Goal: Transaction & Acquisition: Purchase product/service

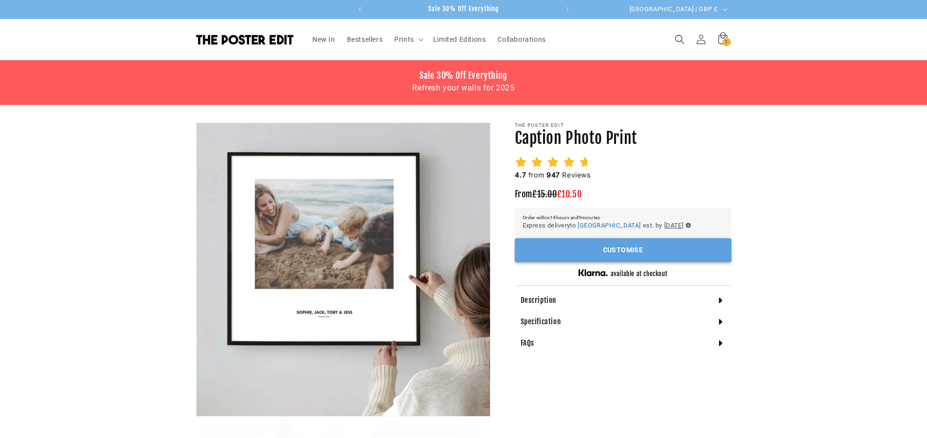
click at [600, 245] on button "Customise" at bounding box center [623, 250] width 217 height 24
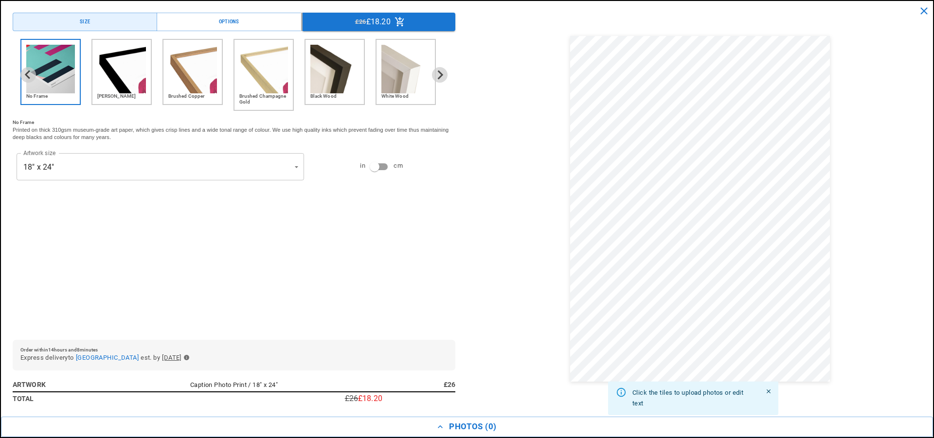
scroll to position [0, 380]
click at [133, 79] on img "2 of 6" at bounding box center [121, 69] width 49 height 49
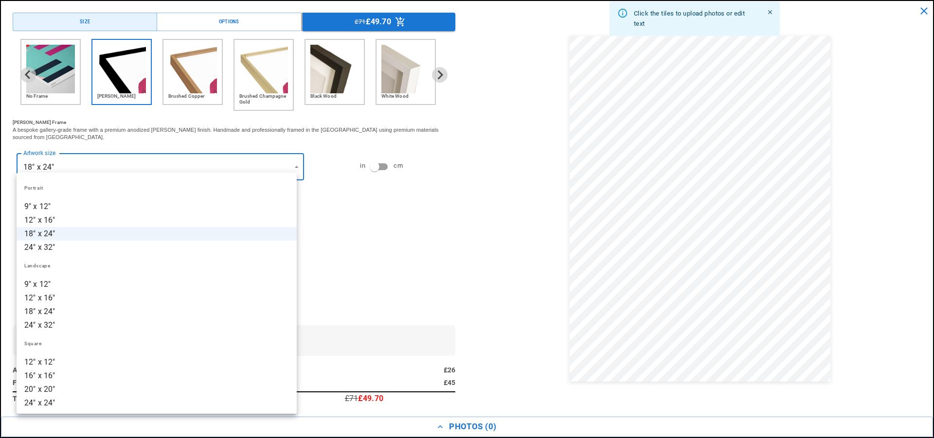
click at [380, 153] on div at bounding box center [467, 219] width 934 height 438
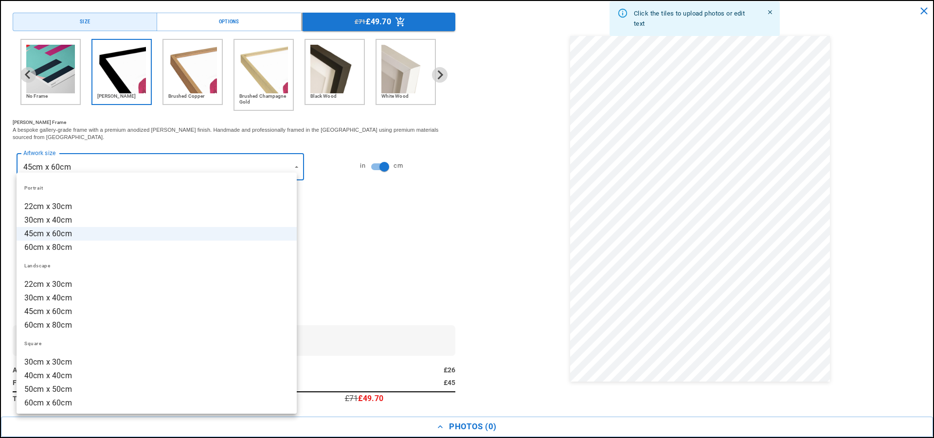
click at [191, 392] on li "50cm x 50cm" at bounding box center [157, 390] width 280 height 14
type input "**********"
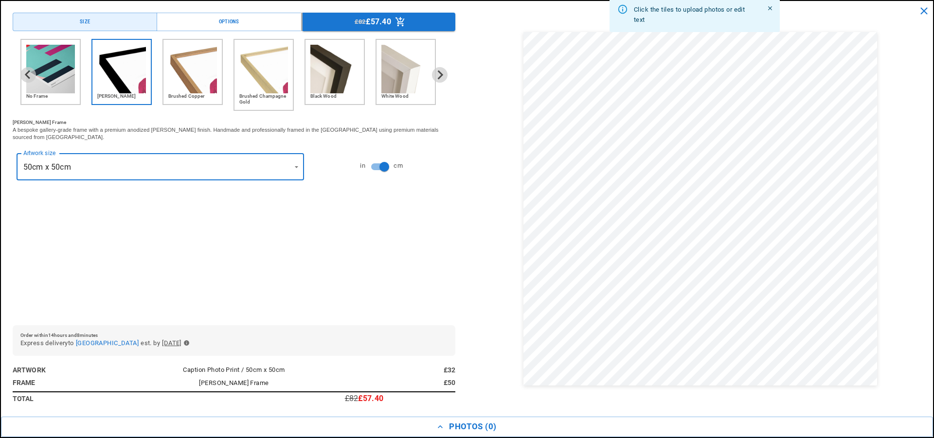
scroll to position [0, 0]
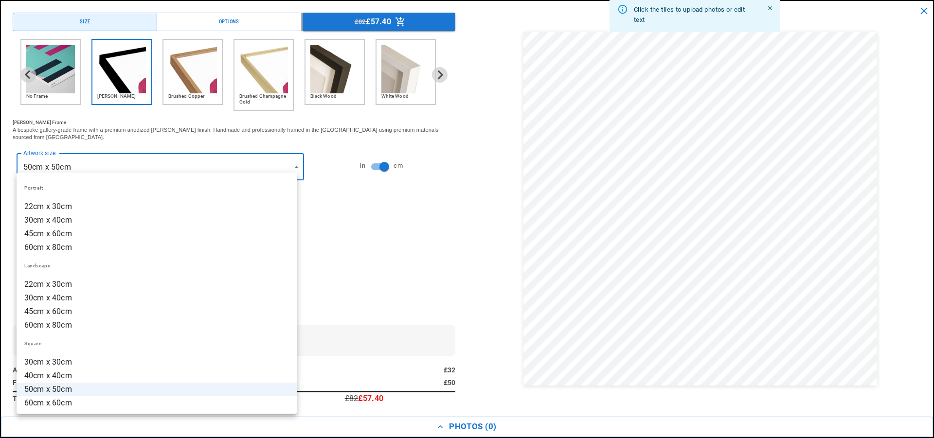
click at [286, 163] on div at bounding box center [467, 219] width 934 height 438
click at [349, 206] on div at bounding box center [467, 219] width 934 height 438
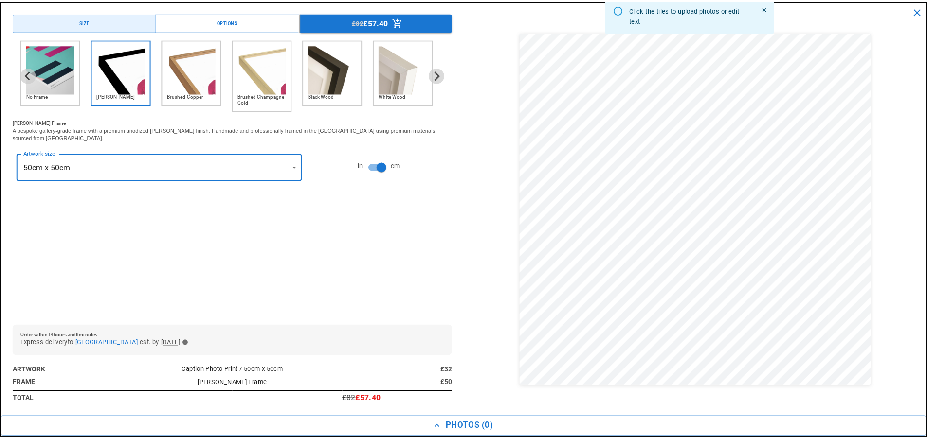
scroll to position [0, 190]
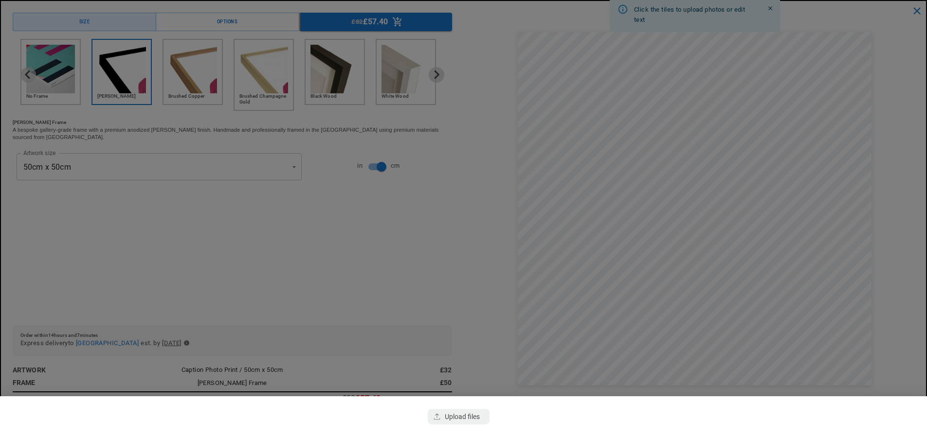
click at [485, 287] on div at bounding box center [463, 219] width 927 height 438
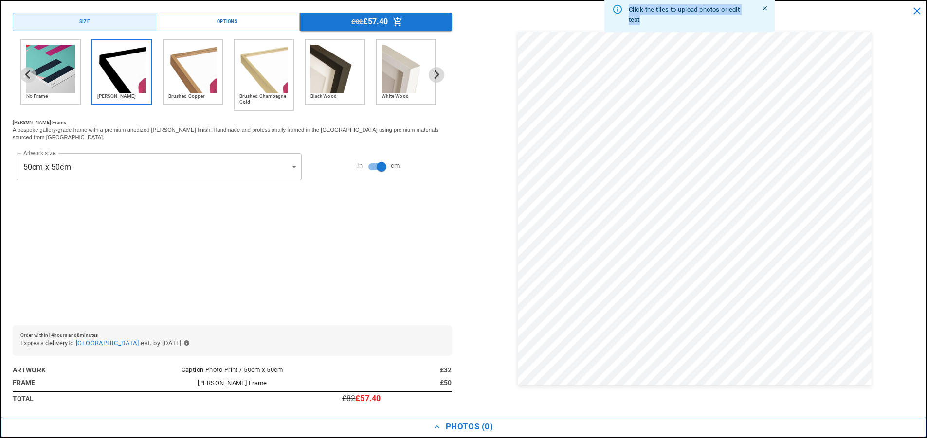
click at [485, 287] on div "Click the tiles to upload photos or edit text" at bounding box center [694, 209] width 439 height 393
click at [335, 83] on img "5 of 6" at bounding box center [334, 69] width 49 height 49
click at [129, 81] on img "2 of 6" at bounding box center [121, 69] width 49 height 49
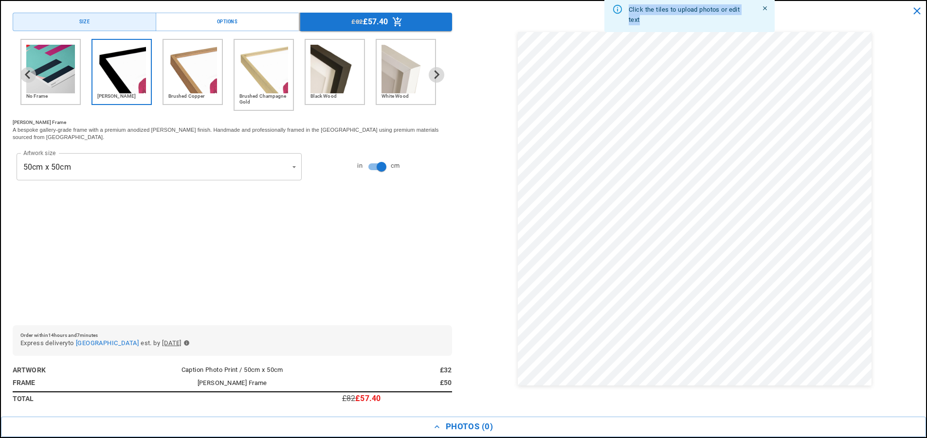
scroll to position [0, 0]
click at [215, 28] on button "Options" at bounding box center [228, 22] width 144 height 18
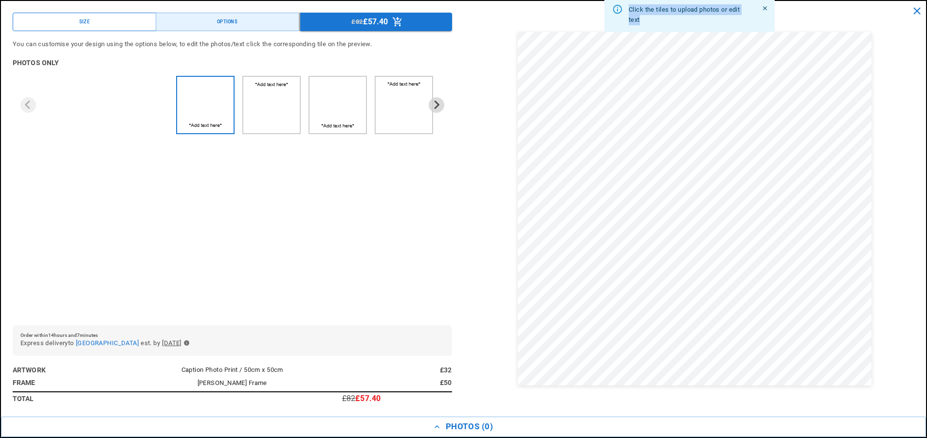
scroll to position [0, 380]
click at [193, 107] on img "1 of 4" at bounding box center [205, 100] width 49 height 38
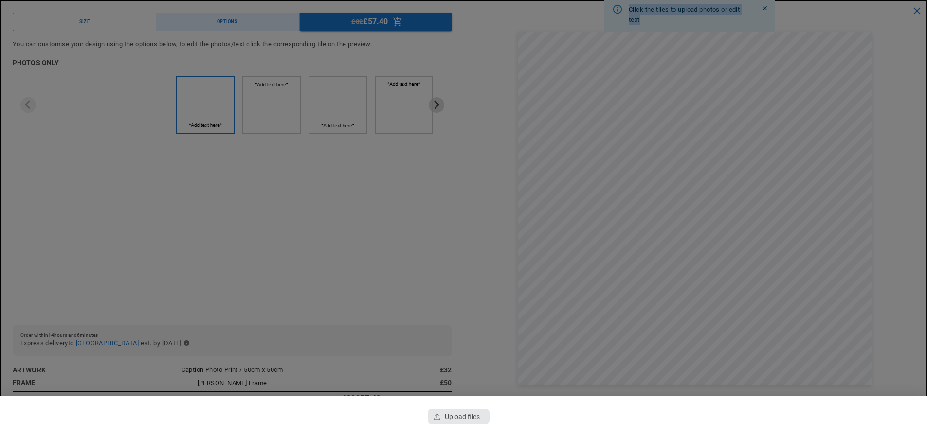
click at [464, 421] on div "button" at bounding box center [458, 417] width 61 height 16
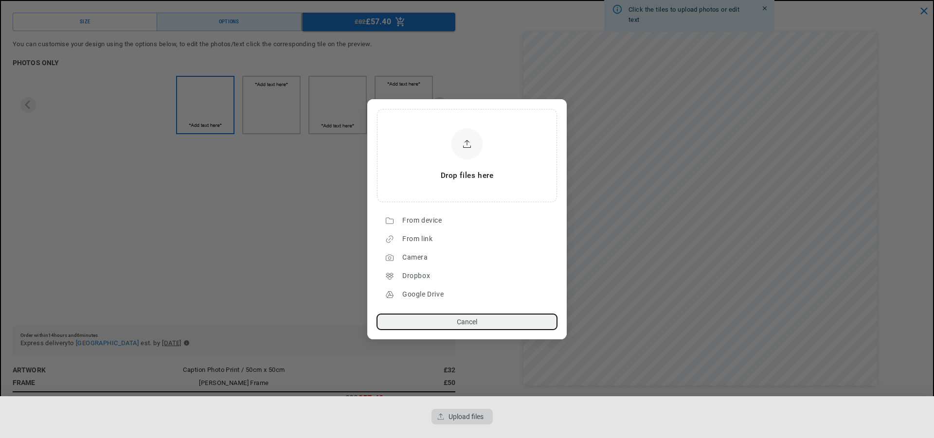
scroll to position [0, 380]
click at [455, 221] on div "From device" at bounding box center [477, 221] width 150 height 16
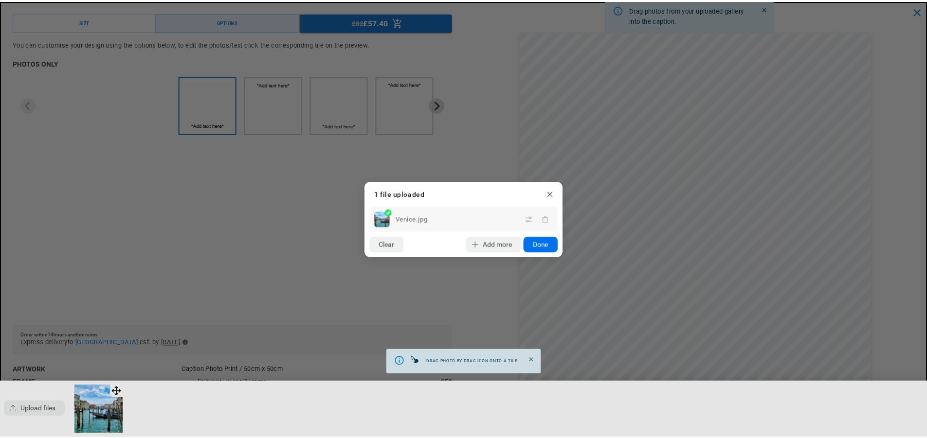
scroll to position [0, 0]
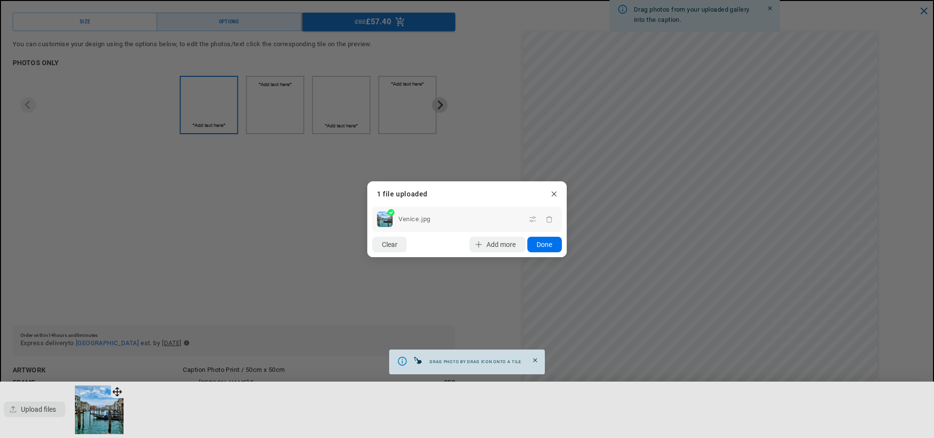
click at [551, 241] on button "Done" at bounding box center [544, 245] width 35 height 16
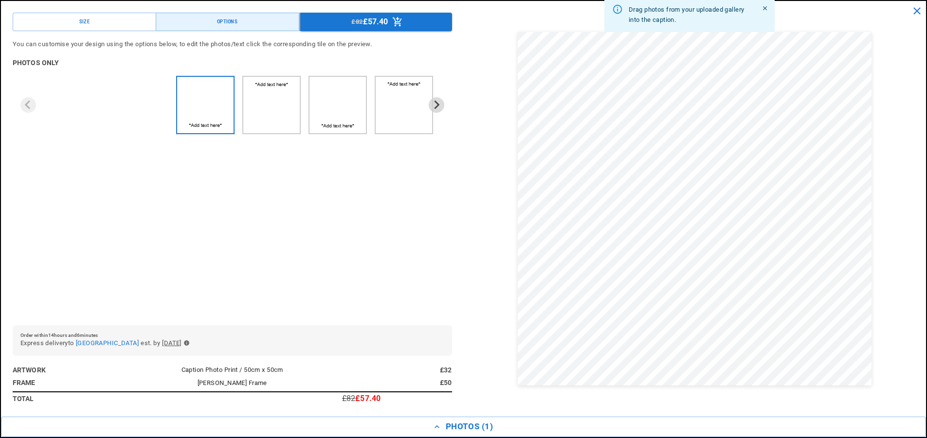
scroll to position [0, 190]
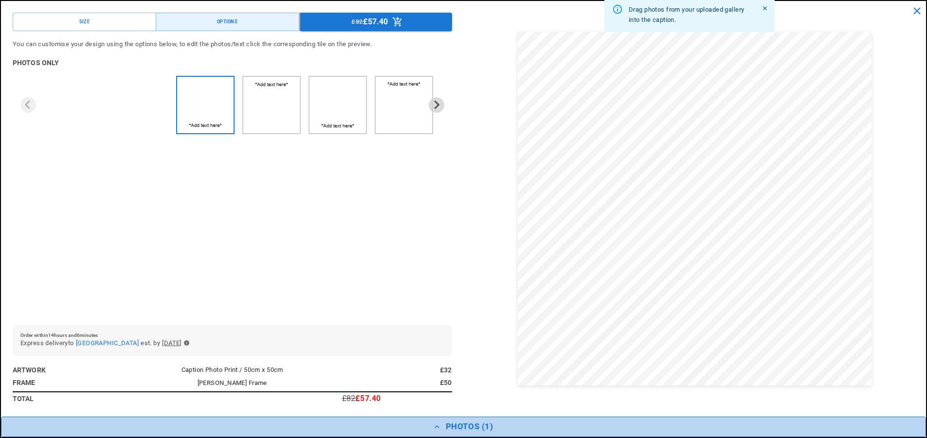
click at [439, 420] on button "Photos ( 1 )" at bounding box center [463, 427] width 925 height 20
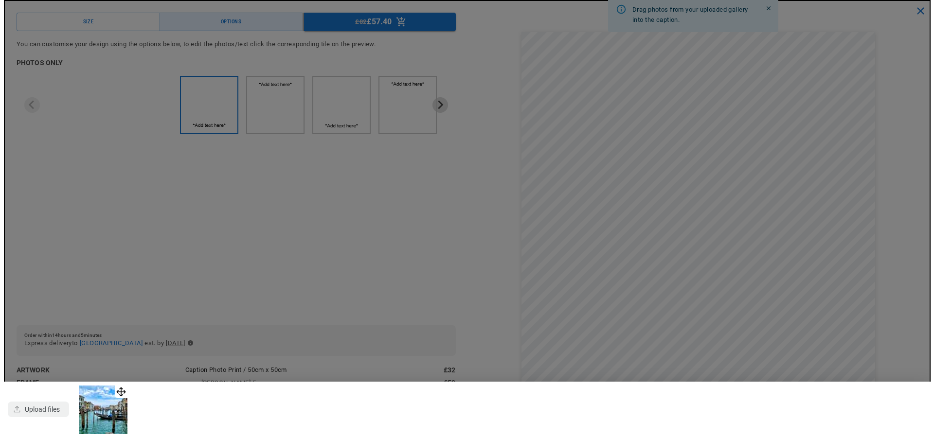
scroll to position [0, 380]
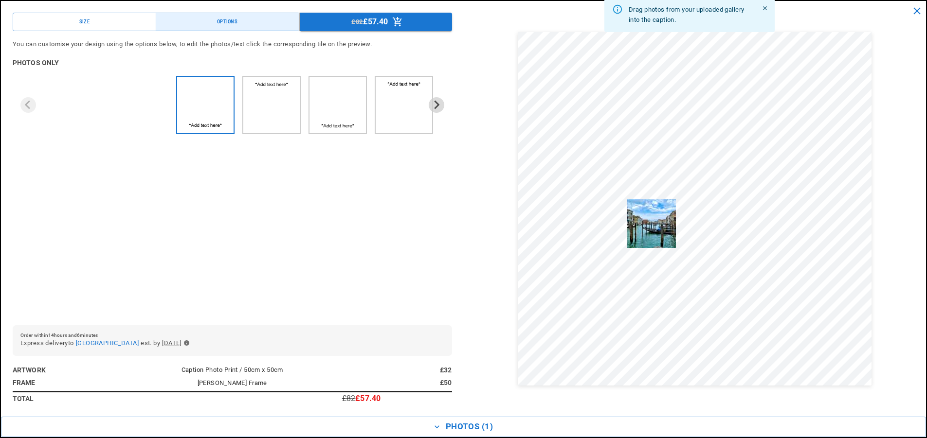
drag, startPoint x: 123, startPoint y: 387, endPoint x: 670, endPoint y: 208, distance: 575.9
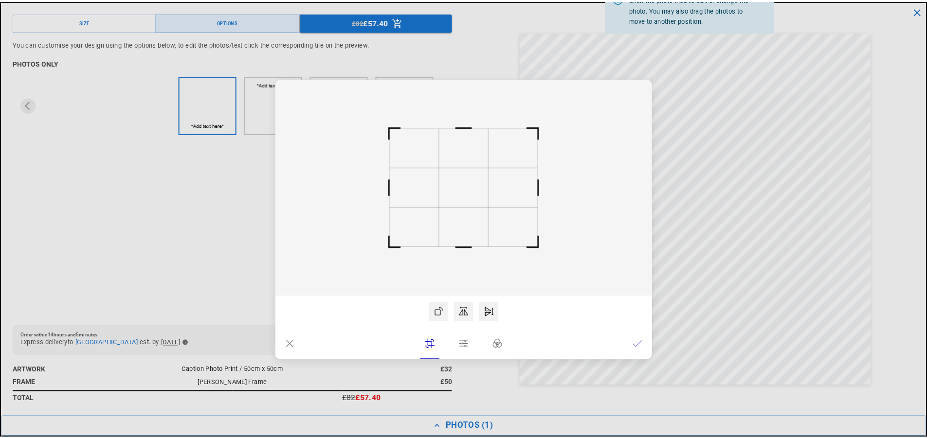
scroll to position [0, 190]
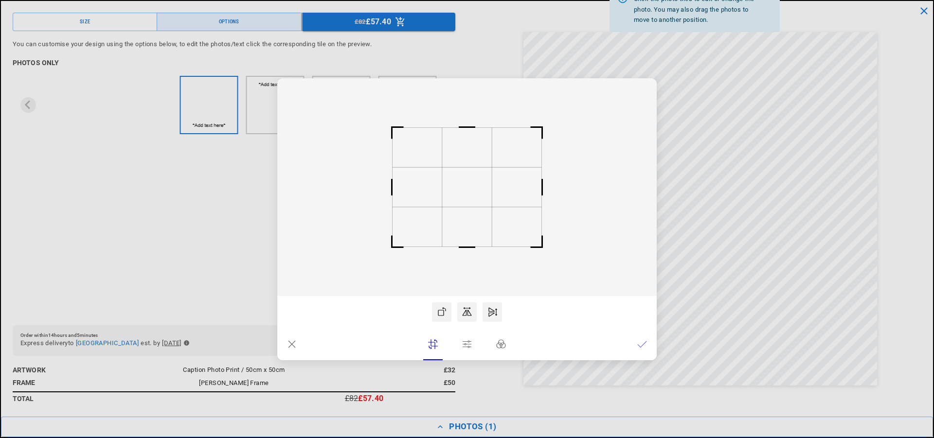
click at [657, 341] on dialog "Drop files here From device From link Camera Dropbox Google Drive Cancel Powere…" at bounding box center [467, 219] width 380 height 282
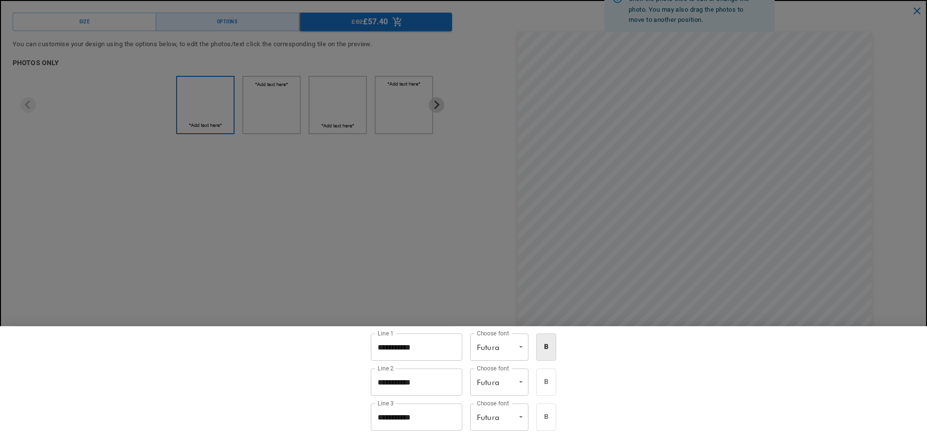
scroll to position [0, 380]
click at [413, 341] on input "**********" at bounding box center [416, 347] width 91 height 27
click at [414, 345] on input "**********" at bounding box center [416, 347] width 91 height 27
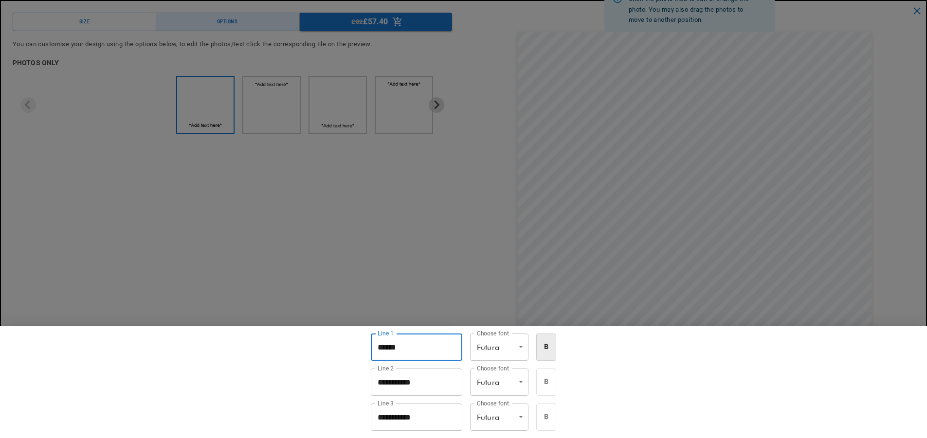
type input "******"
click at [412, 370] on input "**********" at bounding box center [416, 382] width 91 height 27
type input "*"
type input "**********"
click at [406, 282] on div at bounding box center [463, 219] width 927 height 438
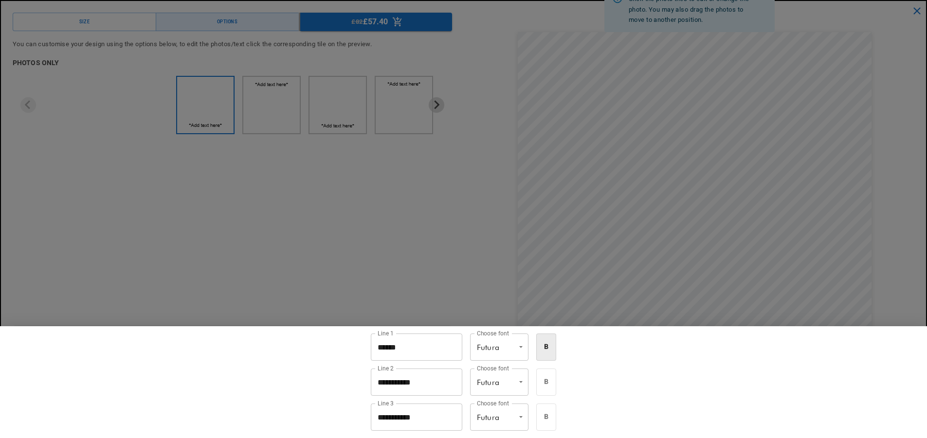
scroll to position [0, 380]
click at [527, 413] on li "Fifties" at bounding box center [504, 420] width 58 height 14
type input "*******"
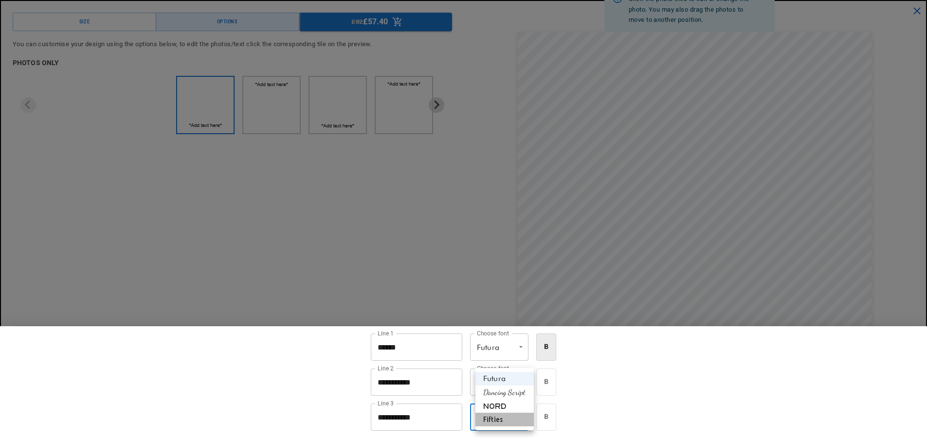
click at [527, 413] on li "Fifties" at bounding box center [504, 420] width 58 height 14
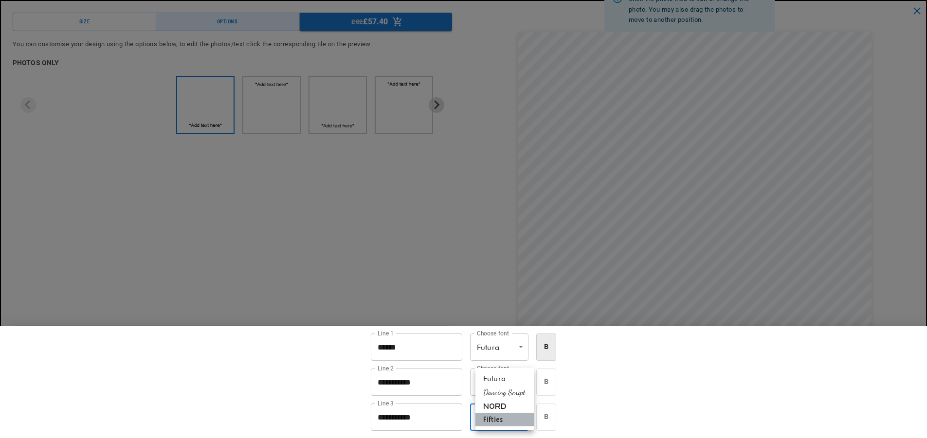
click at [507, 416] on li "Fifties" at bounding box center [504, 420] width 58 height 14
click at [641, 380] on div "**********" at bounding box center [463, 382] width 927 height 112
click at [444, 277] on div at bounding box center [463, 219] width 927 height 438
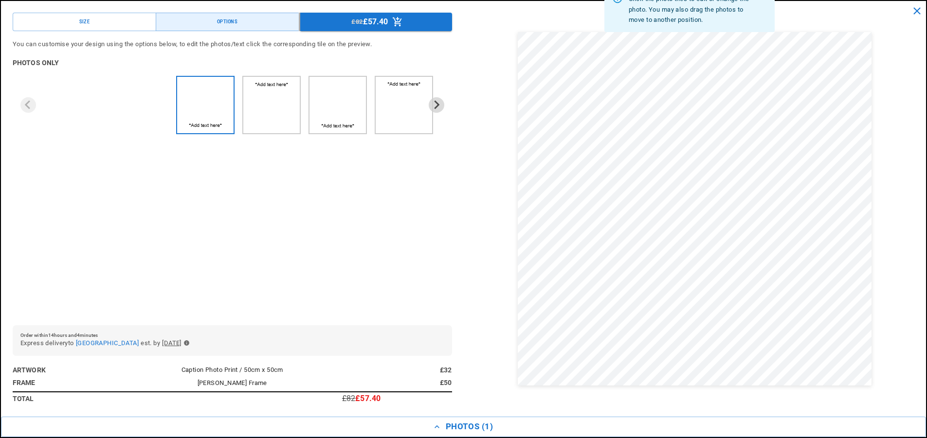
scroll to position [0, 0]
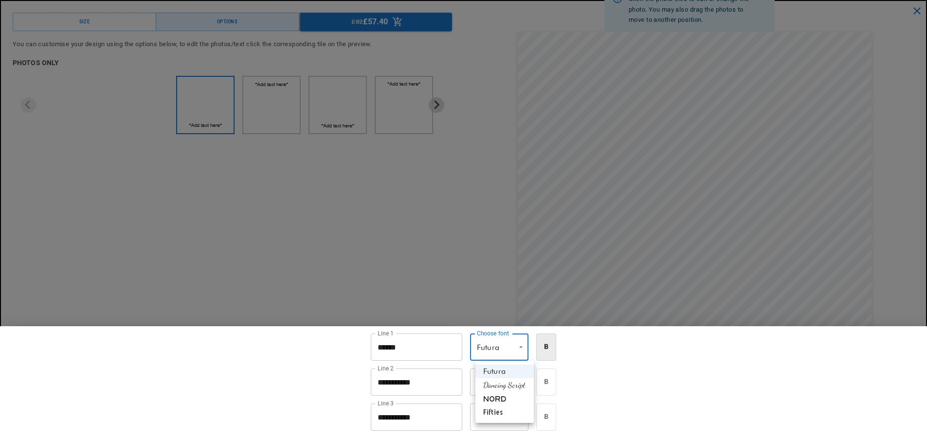
click at [490, 409] on li "Fifties" at bounding box center [504, 413] width 58 height 14
type input "*******"
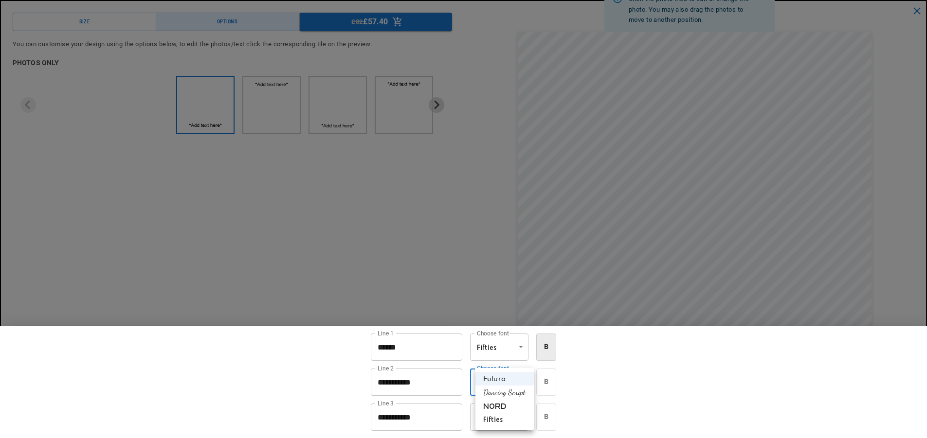
click at [492, 415] on li "Fifties" at bounding box center [504, 420] width 58 height 14
type input "*******"
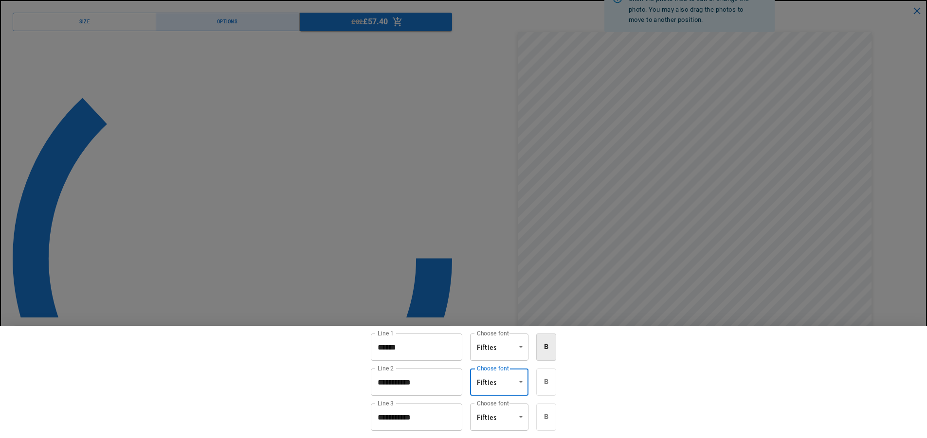
scroll to position [0, 0]
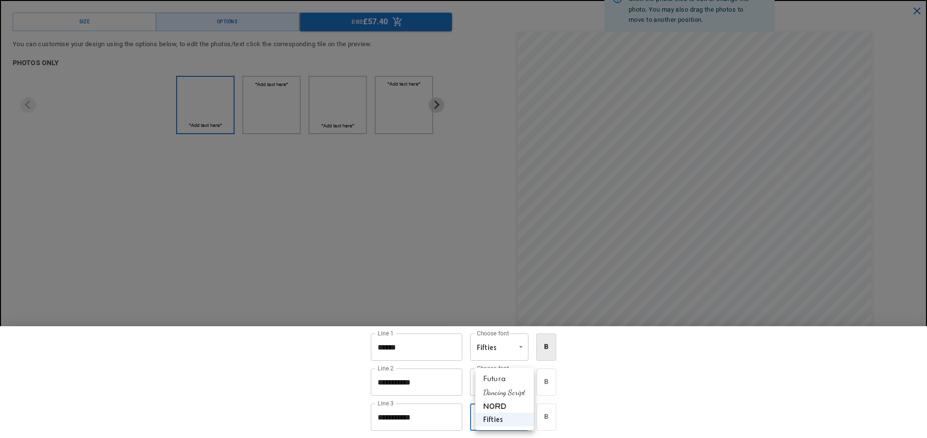
click at [595, 408] on div at bounding box center [463, 219] width 927 height 438
click at [905, 147] on div at bounding box center [463, 219] width 927 height 438
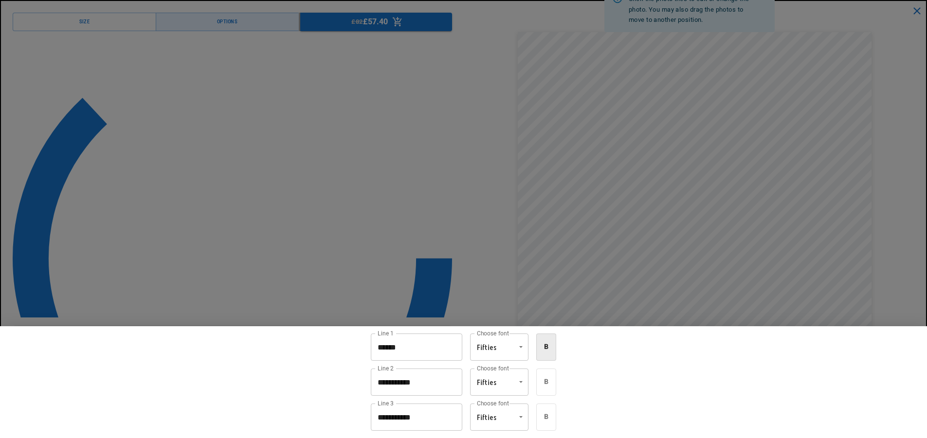
scroll to position [0, 0]
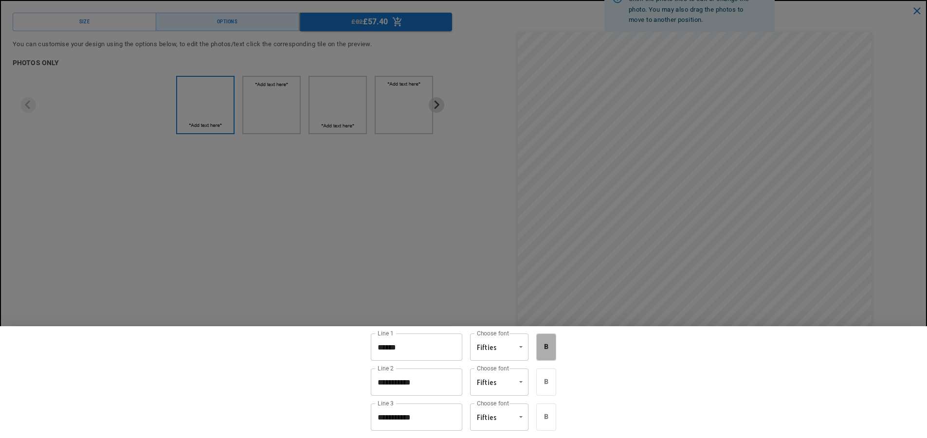
click at [550, 349] on icon "bold" at bounding box center [546, 347] width 8 height 8
click at [505, 369] on li "Futura" at bounding box center [504, 372] width 58 height 14
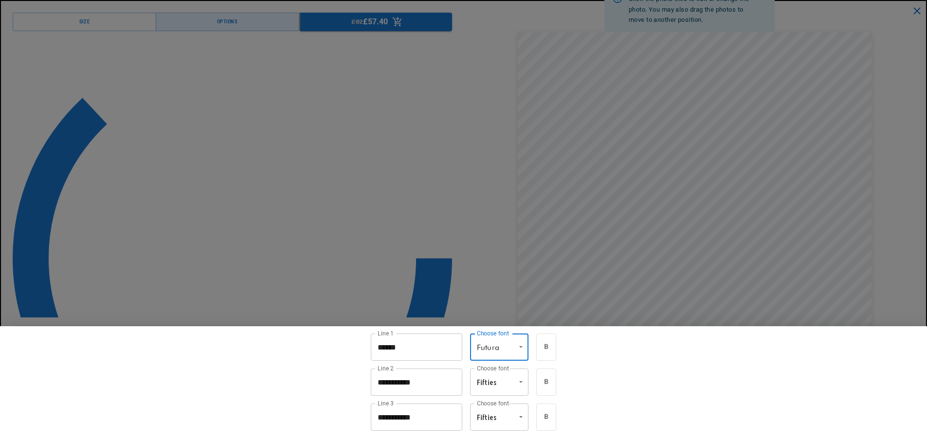
type input "******"
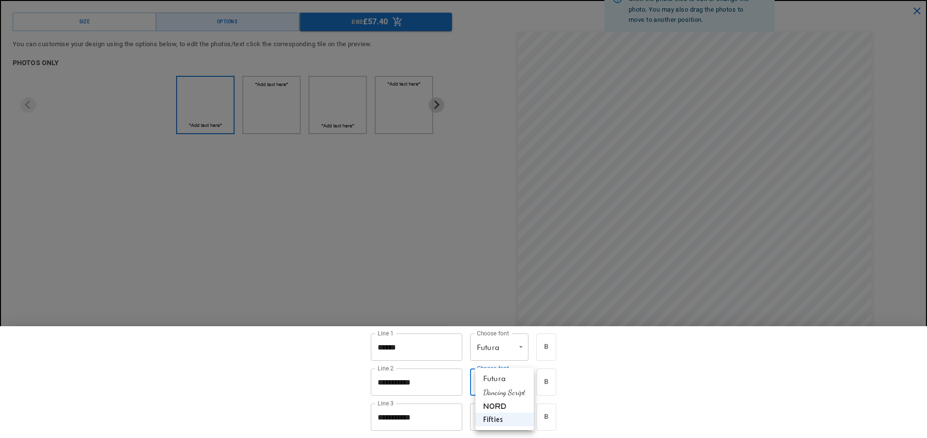
click at [509, 380] on li "Futura" at bounding box center [504, 379] width 58 height 14
type input "******"
click at [453, 414] on input "**********" at bounding box center [416, 417] width 91 height 27
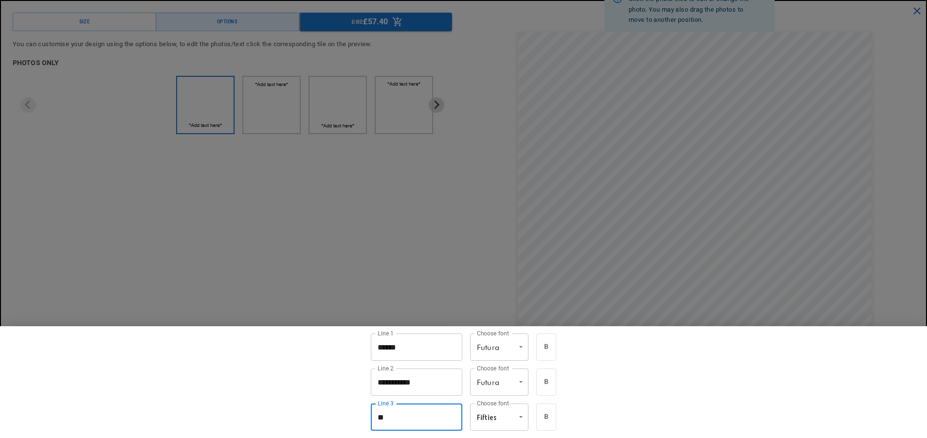
type input "*"
click at [458, 285] on div at bounding box center [463, 219] width 927 height 438
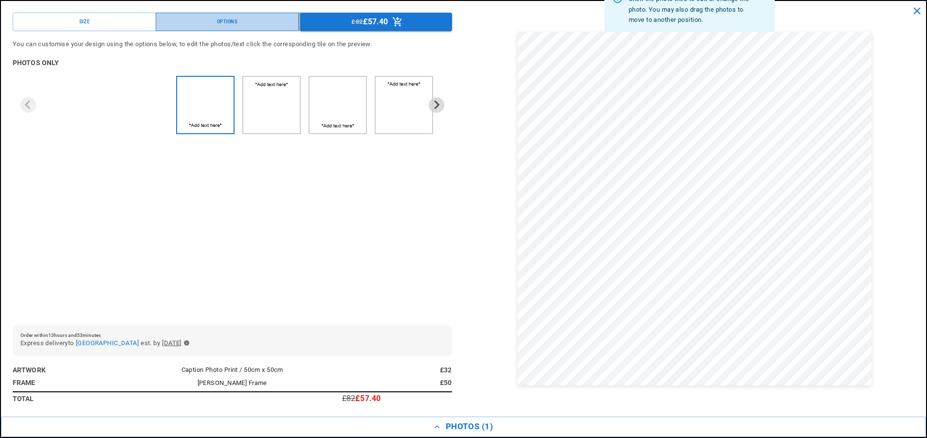
click at [209, 18] on button "Options" at bounding box center [228, 22] width 144 height 18
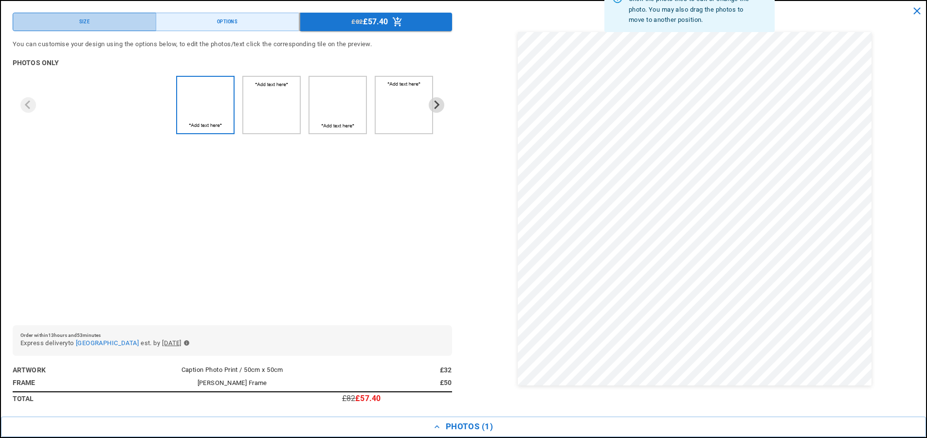
click at [142, 27] on button "Size" at bounding box center [85, 22] width 144 height 18
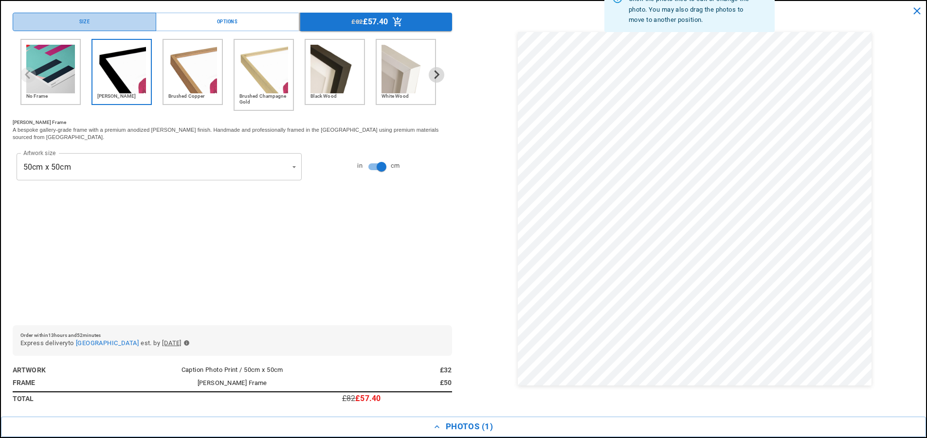
click at [134, 24] on button "Size" at bounding box center [85, 22] width 144 height 18
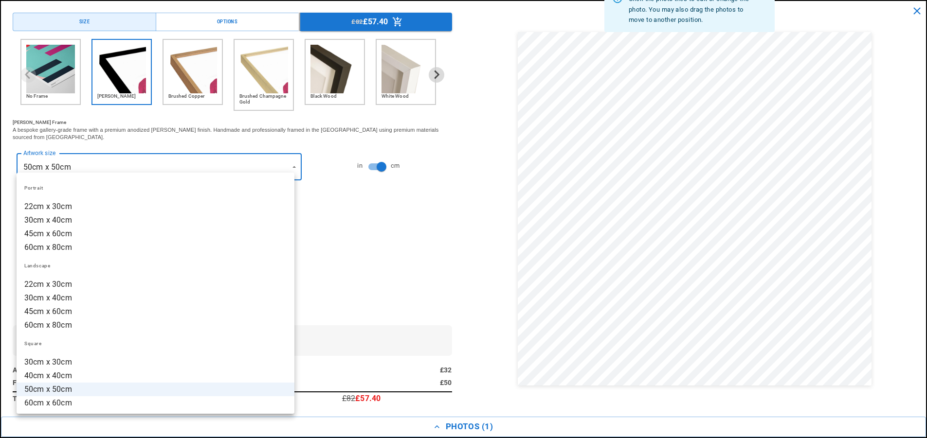
click at [284, 160] on body "Skip to content Your cart Product image Product Total Quantity Caption Photo Pr…" at bounding box center [463, 376] width 927 height 4593
click at [265, 237] on li "45cm x 60cm" at bounding box center [156, 234] width 278 height 14
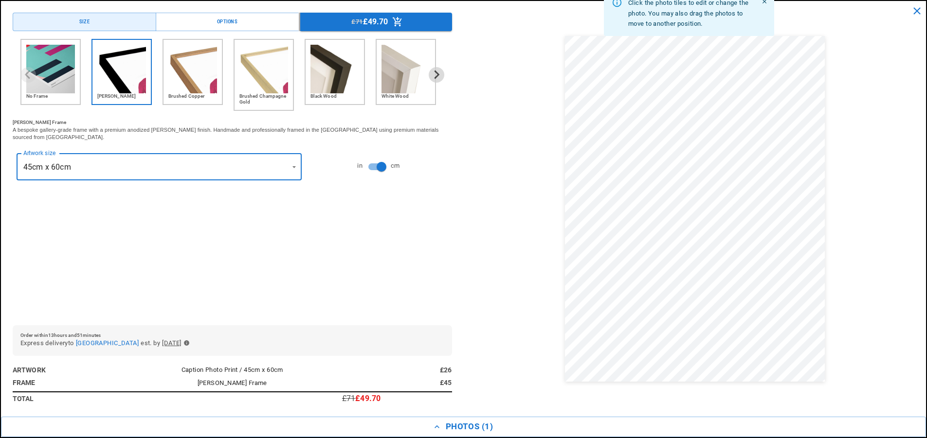
scroll to position [0, 380]
click at [289, 159] on body "Skip to content Your cart Product image Product Total Quantity Caption Photo Pr…" at bounding box center [463, 376] width 927 height 4593
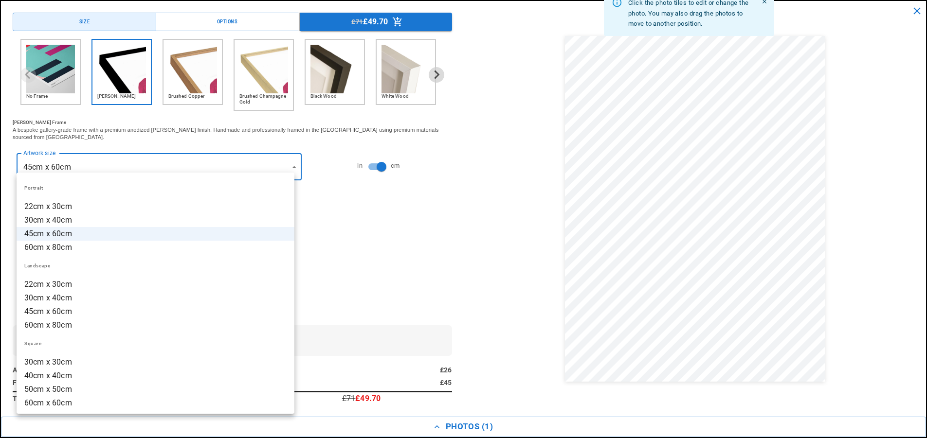
scroll to position [0, 0]
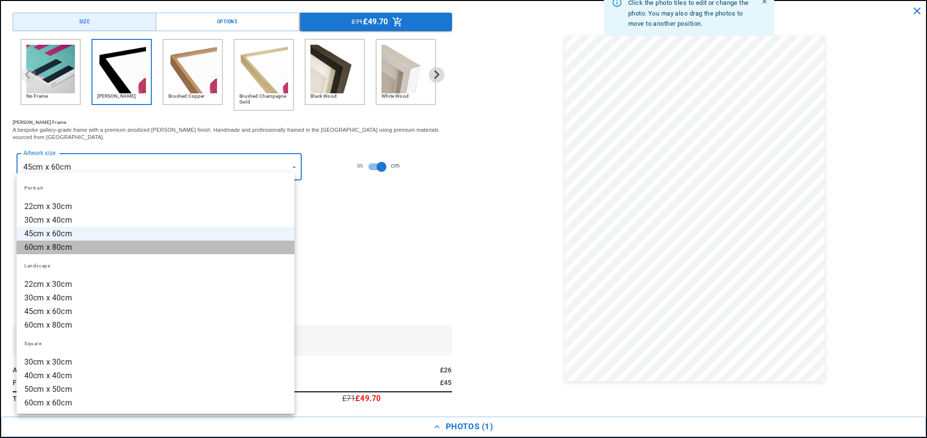
click at [239, 250] on li "60cm x 80cm" at bounding box center [156, 248] width 278 height 14
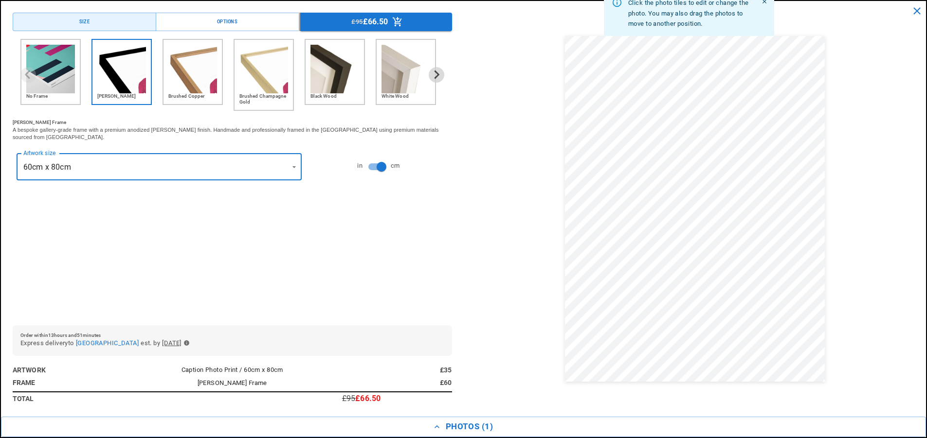
click at [286, 163] on body "Skip to content Your cart Product image Product Total Quantity Caption Photo Pr…" at bounding box center [463, 376] width 927 height 4593
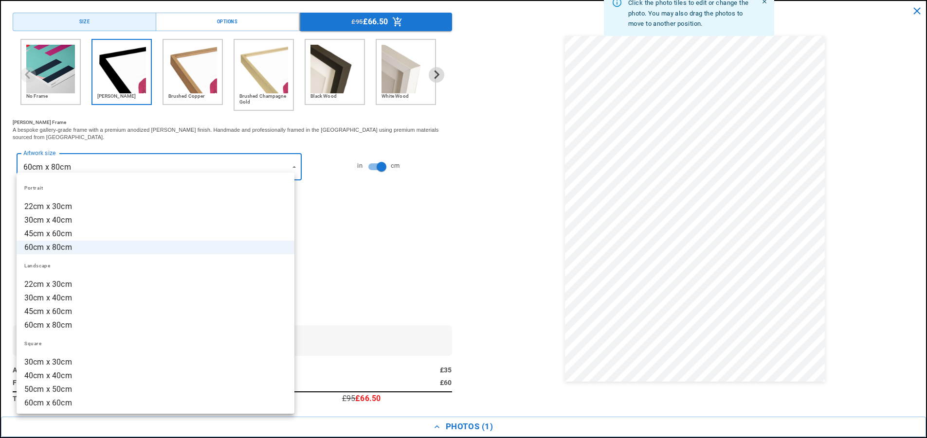
scroll to position [0, 190]
click at [222, 396] on li "50cm x 50cm" at bounding box center [156, 390] width 278 height 14
type input "**********"
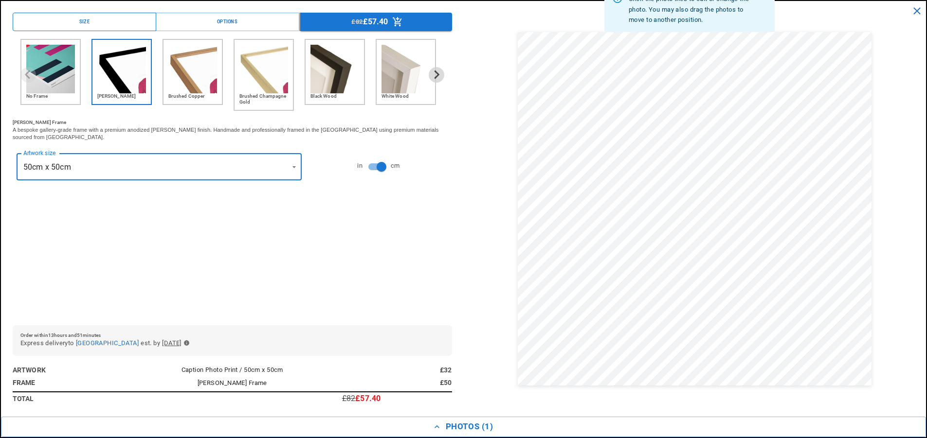
scroll to position [0, 0]
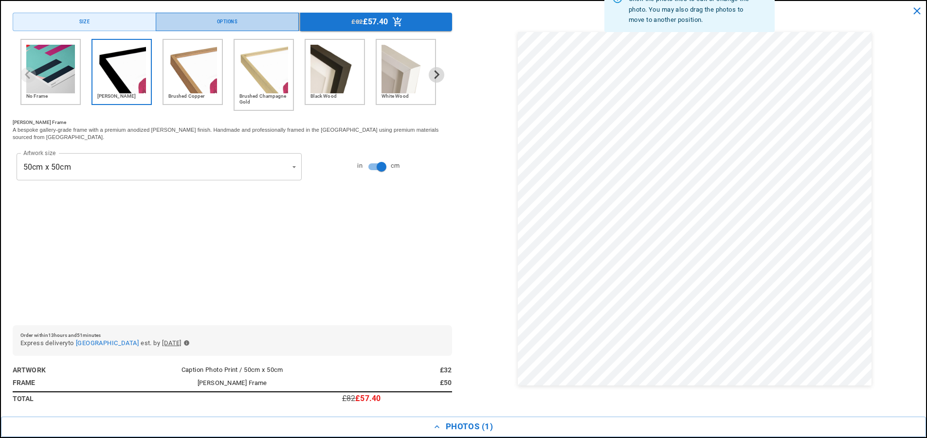
click at [238, 27] on button "Options" at bounding box center [228, 22] width 144 height 18
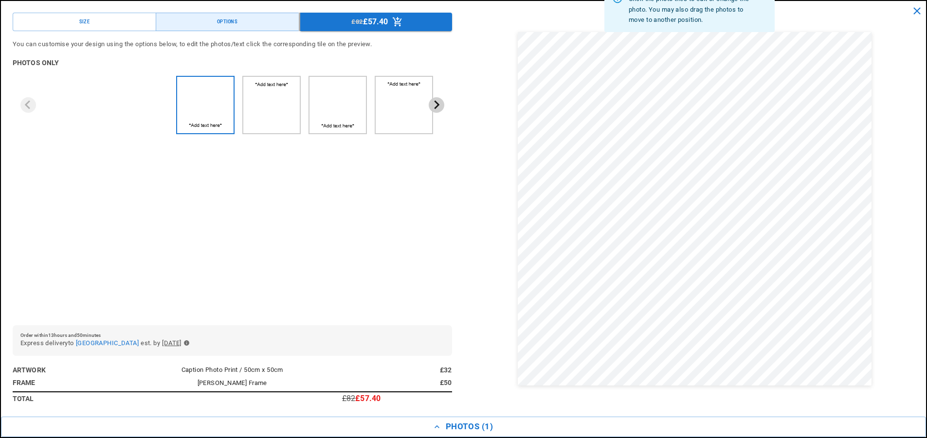
click at [432, 104] on icon "Next slide" at bounding box center [436, 104] width 9 height 9
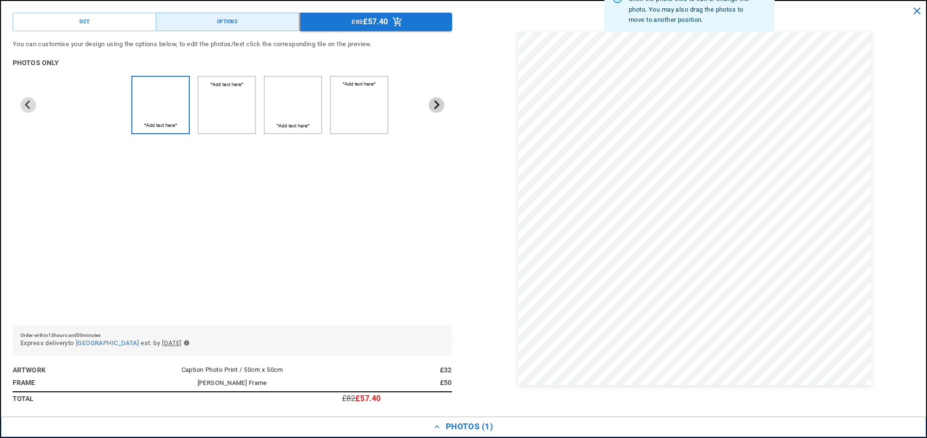
click at [432, 104] on icon "Next slide" at bounding box center [436, 104] width 9 height 9
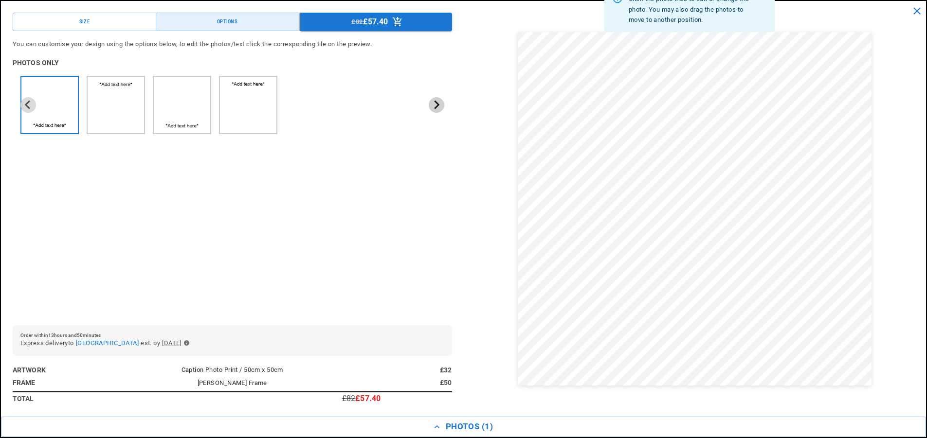
click at [432, 104] on icon "Next slide" at bounding box center [436, 104] width 9 height 9
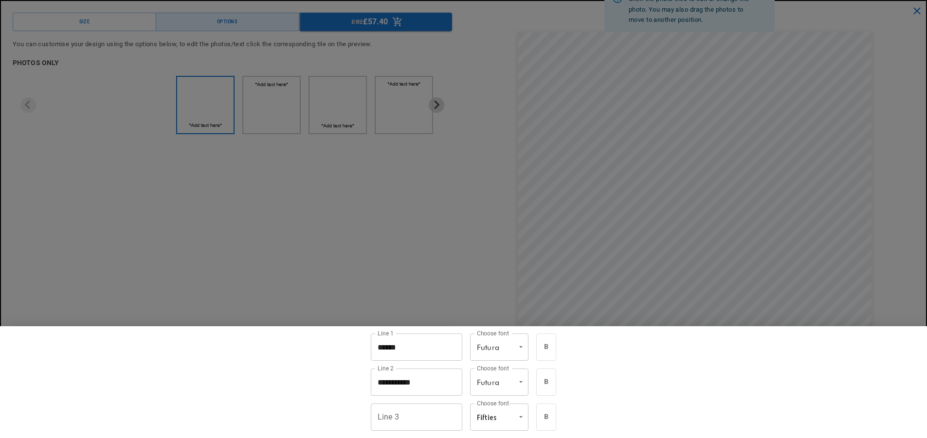
click at [529, 347] on body "Skip to content Your cart Product image Product Total Quantity Caption Photo Pr…" at bounding box center [463, 376] width 927 height 4593
click at [523, 379] on li "Dancing Script" at bounding box center [504, 386] width 58 height 14
type input "**********"
click at [508, 280] on div at bounding box center [463, 219] width 927 height 438
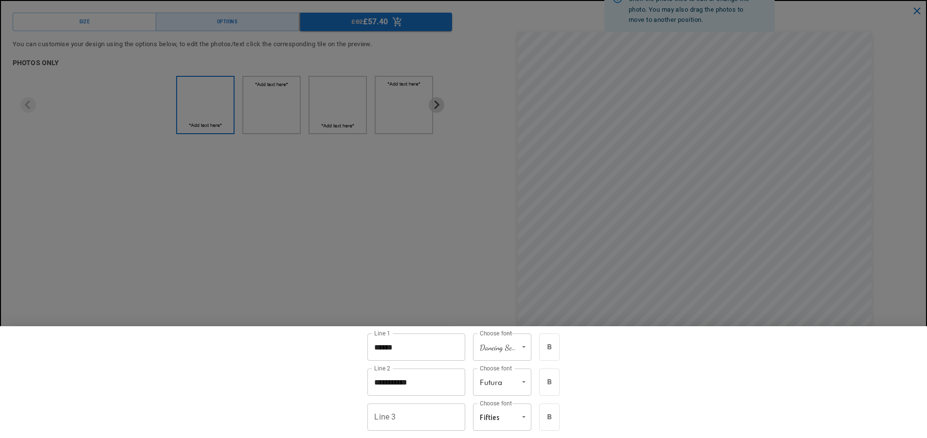
scroll to position [0, 0]
click at [529, 348] on body "Skip to content Your cart Product image Product Total Quantity Caption Photo Pr…" at bounding box center [463, 376] width 927 height 4593
click at [527, 398] on li "Nord" at bounding box center [508, 399] width 58 height 14
type input "****"
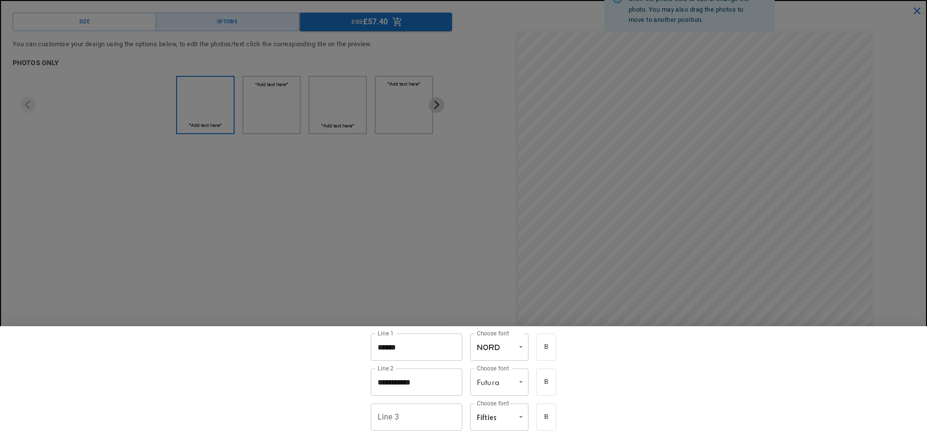
click at [473, 297] on div at bounding box center [463, 219] width 927 height 438
click at [526, 349] on body "Skip to content Your cart Product image Product Total Quantity Caption Photo Pr…" at bounding box center [463, 376] width 927 height 4593
click at [516, 413] on li "Fifties" at bounding box center [504, 413] width 58 height 14
type input "*******"
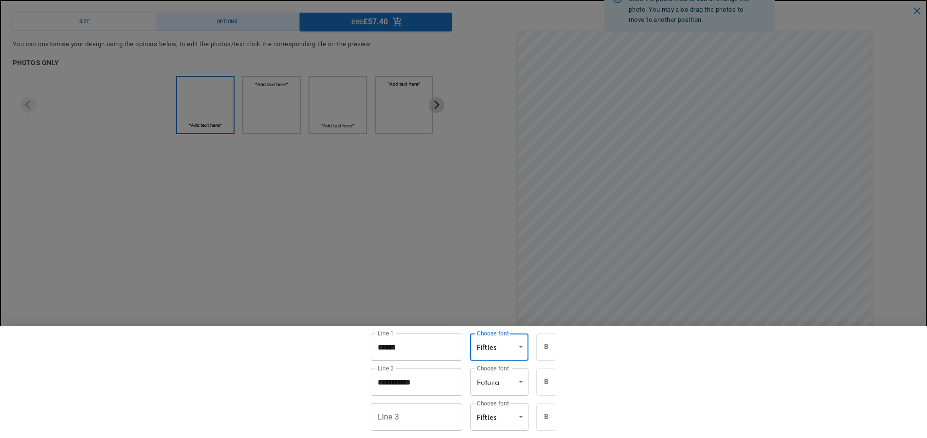
scroll to position [0, 190]
click at [444, 268] on div at bounding box center [463, 219] width 927 height 438
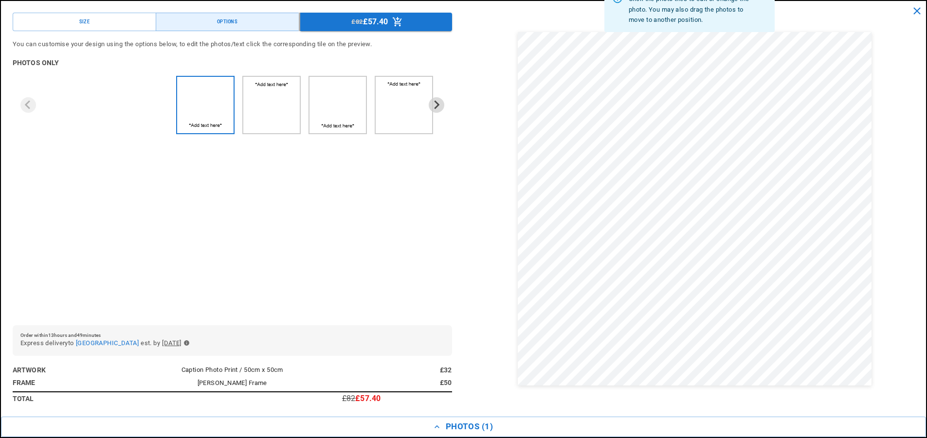
scroll to position [0, 380]
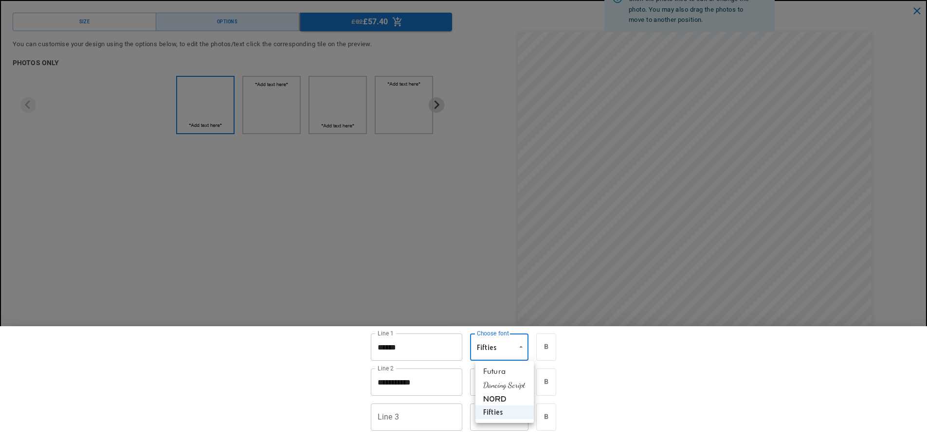
click at [531, 346] on body "Skip to content Your cart Product image Product Total Quantity Caption Photo Pr…" at bounding box center [463, 376] width 927 height 4593
click at [526, 369] on li "Futura" at bounding box center [504, 372] width 58 height 14
type input "******"
click at [428, 263] on div at bounding box center [463, 219] width 927 height 438
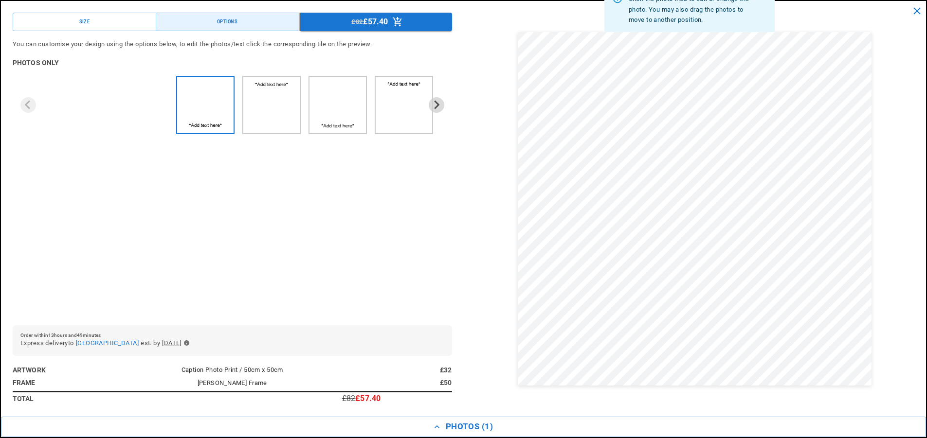
scroll to position [2723, 0]
click at [410, 16] on button "£82 £57.40" at bounding box center [375, 22] width 151 height 18
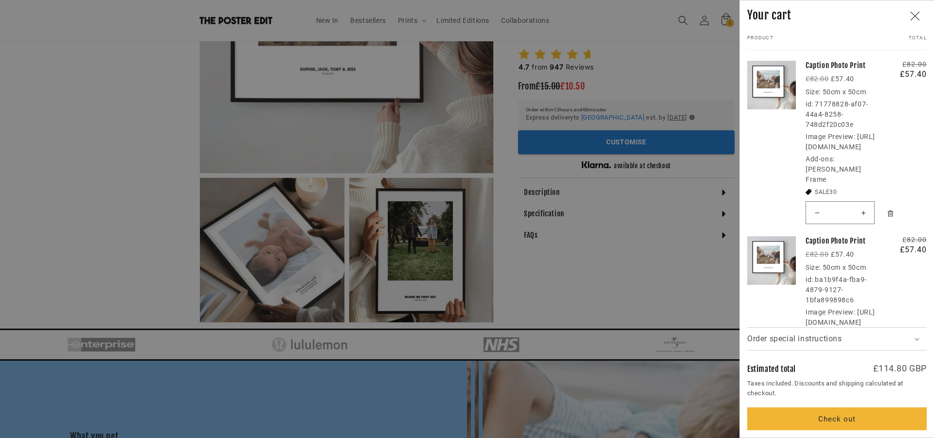
scroll to position [0, 380]
click at [757, 168] on link "Your cart" at bounding box center [771, 141] width 49 height 176
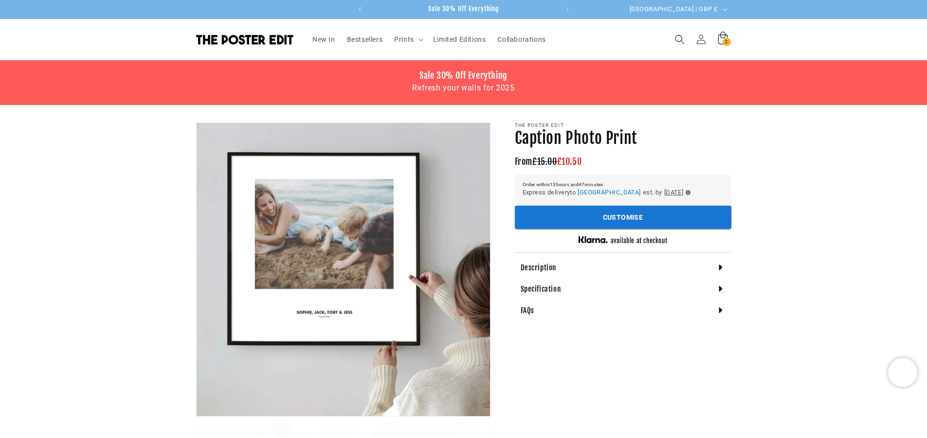
click at [723, 38] on icon at bounding box center [723, 38] width 10 height 13
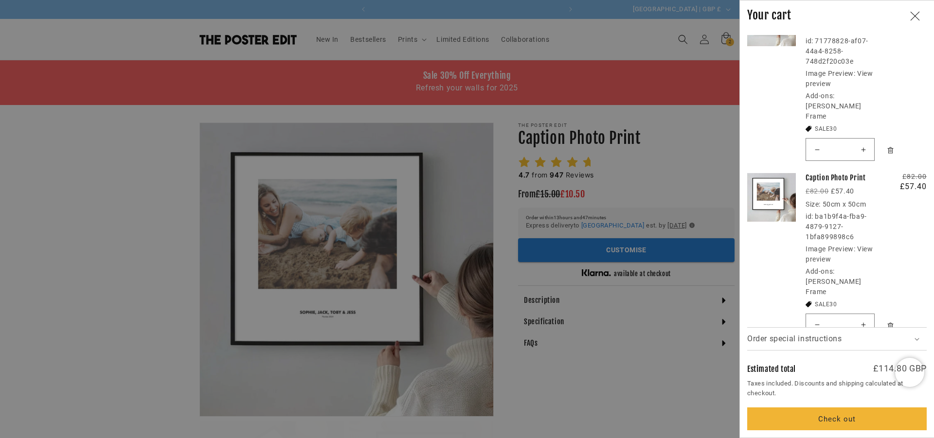
scroll to position [0, 380]
click at [888, 323] on icon "Remove Caption Photo Print / Matt Black Frame" at bounding box center [890, 326] width 7 height 7
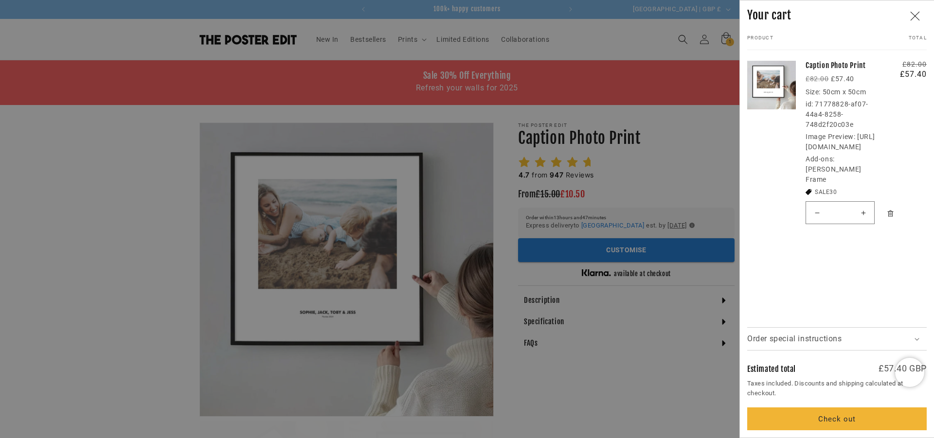
click at [912, 335] on summary "Order special instructions" at bounding box center [837, 339] width 180 height 22
click at [892, 299] on details "Order special instructions Order special instructions" at bounding box center [837, 311] width 180 height 80
click at [859, 385] on small "Taxes included. Discounts and shipping calculated at checkout." at bounding box center [837, 388] width 180 height 19
click at [830, 366] on div "Estimated total £57.40 GBP" at bounding box center [837, 368] width 180 height 10
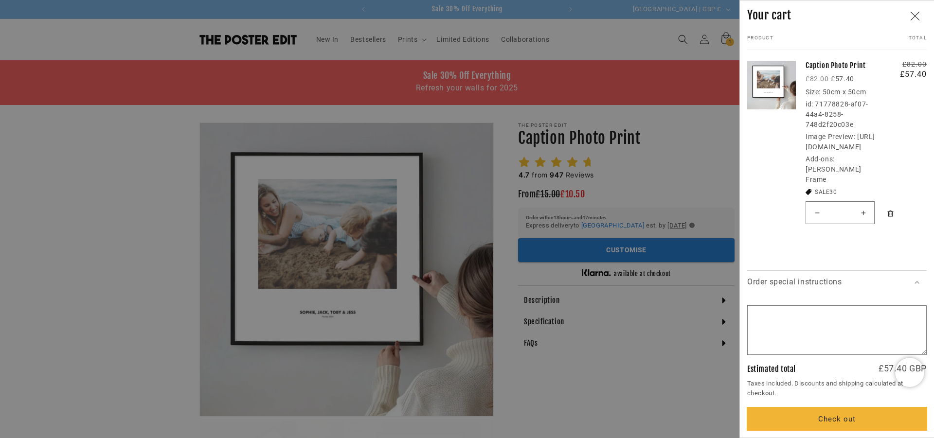
click at [845, 415] on button "Check out" at bounding box center [837, 419] width 180 height 23
